Goal: Obtain resource: Download file/media

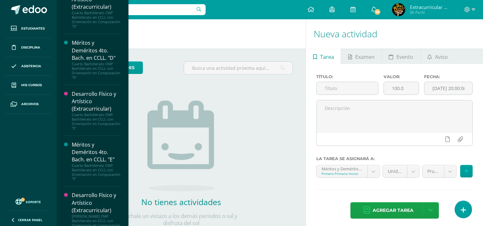
scroll to position [1994, 0]
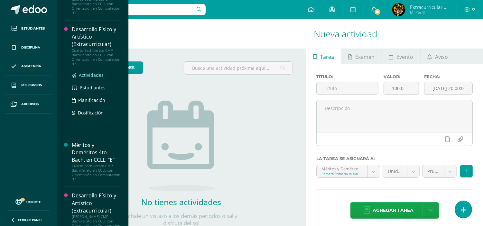
click at [89, 78] on span "Actividades" at bounding box center [91, 75] width 25 height 6
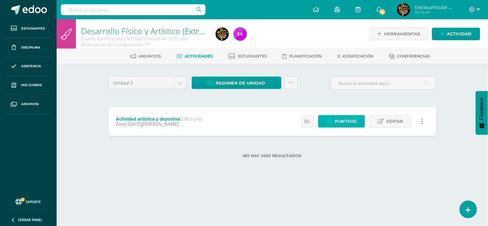
click at [337, 123] on span "Punteos" at bounding box center [347, 122] width 22 height 12
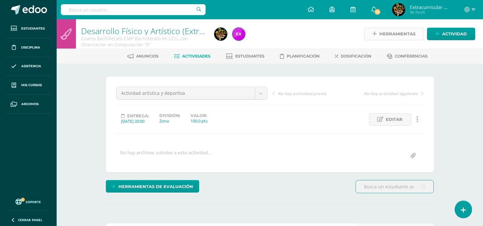
scroll to position [0, 0]
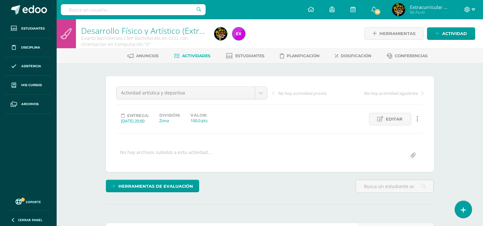
click at [466, 8] on icon at bounding box center [467, 9] width 5 height 5
click at [457, 43] on span "Cerrar sesión" at bounding box center [453, 44] width 29 height 6
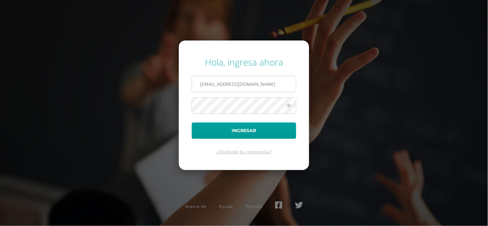
click at [285, 83] on input "[EMAIL_ADDRESS][DOMAIN_NAME]" at bounding box center [244, 84] width 104 height 16
type input "erick_arredondo@donbosco.edu.gt"
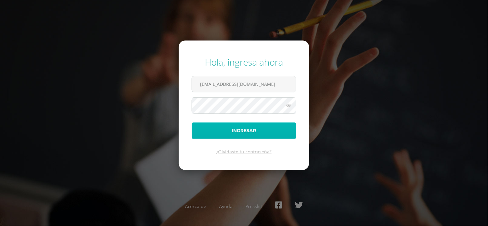
click at [269, 132] on button "Ingresar" at bounding box center [244, 131] width 105 height 16
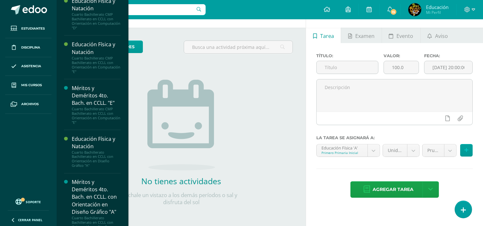
scroll to position [2017, 0]
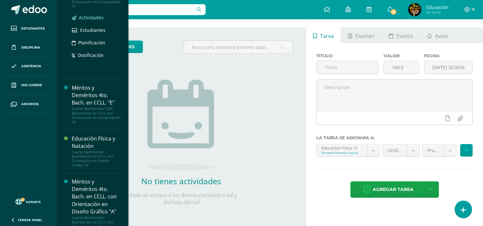
click at [92, 21] on span "Actividades" at bounding box center [91, 17] width 25 height 6
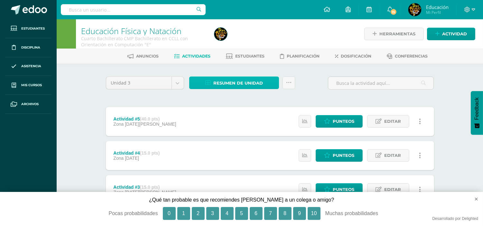
click at [239, 84] on span "Resumen de unidad" at bounding box center [238, 83] width 50 height 12
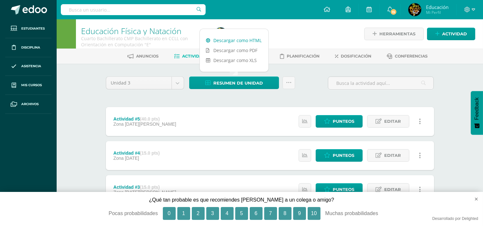
click at [230, 40] on link "Descargar como HTML" at bounding box center [234, 40] width 69 height 10
